Goal: Transaction & Acquisition: Purchase product/service

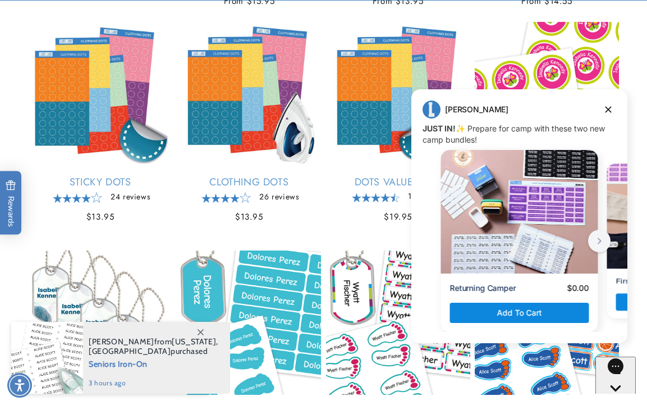
scroll to position [1095, 0]
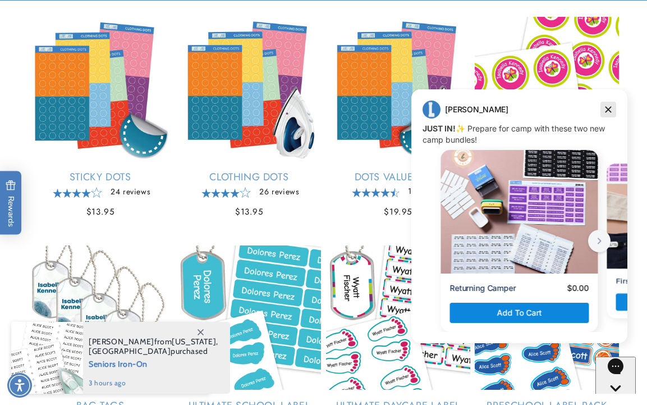
click at [610, 108] on icon "Dismiss campaign" at bounding box center [609, 110] width 6 height 6
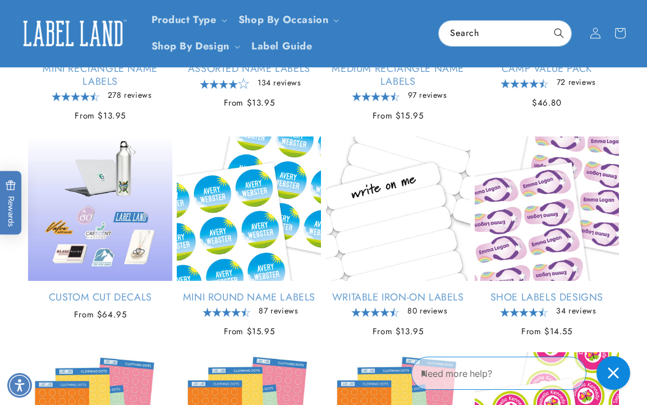
scroll to position [759, 0]
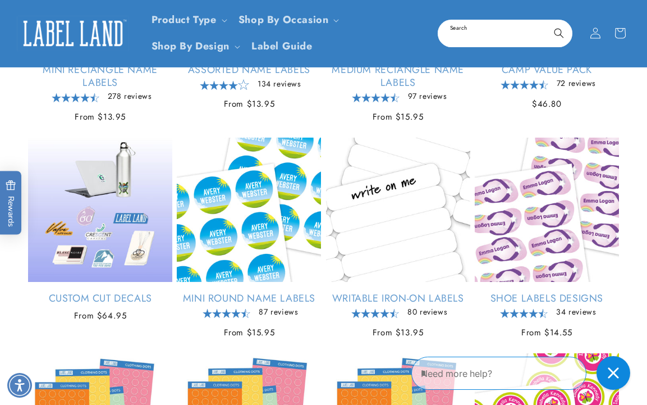
click at [476, 36] on input "Search" at bounding box center [505, 33] width 133 height 25
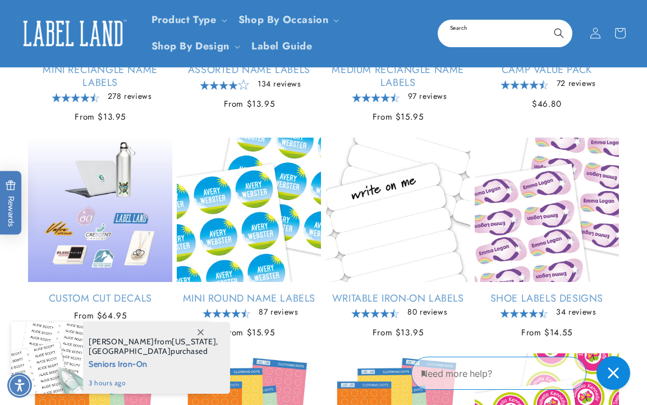
type input "*"
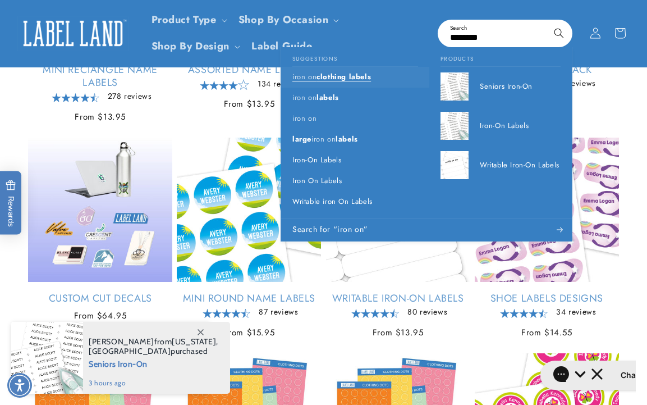
type input "*******"
click at [338, 75] on span "clothing labels" at bounding box center [344, 76] width 54 height 11
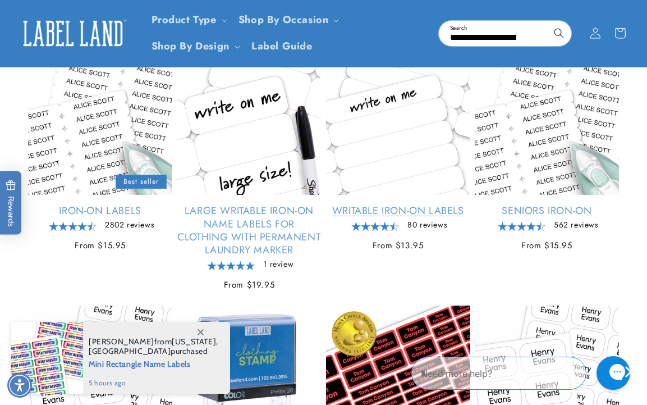
scroll to position [185, 0]
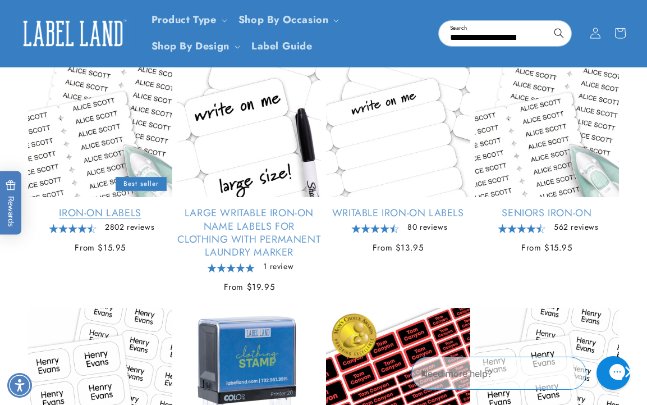
click at [75, 214] on link "Iron-On Labels" at bounding box center [100, 213] width 144 height 13
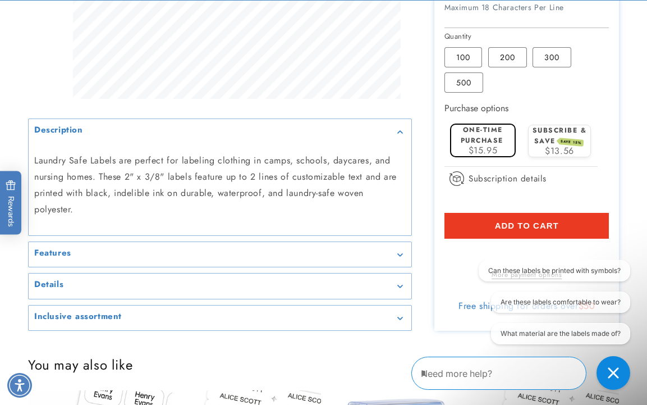
scroll to position [521, 0]
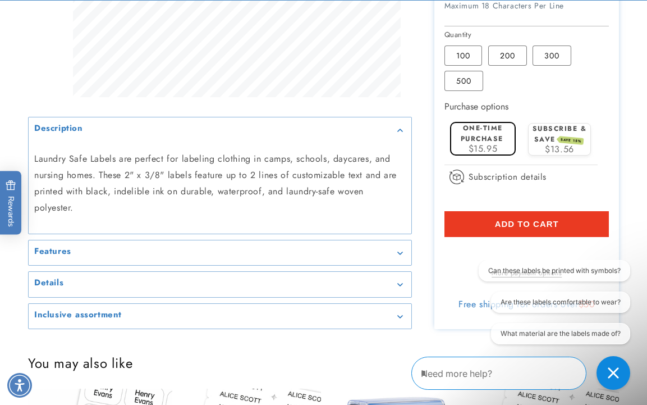
type input "**********"
click at [531, 212] on button "Add to cart" at bounding box center [527, 224] width 165 height 26
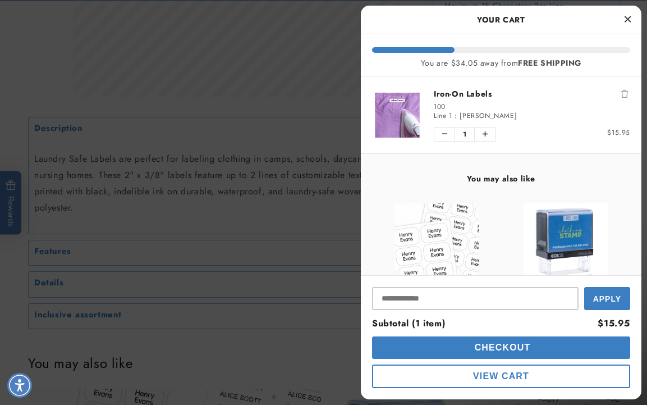
click at [492, 345] on span "Checkout" at bounding box center [501, 348] width 59 height 10
